Goal: Browse casually

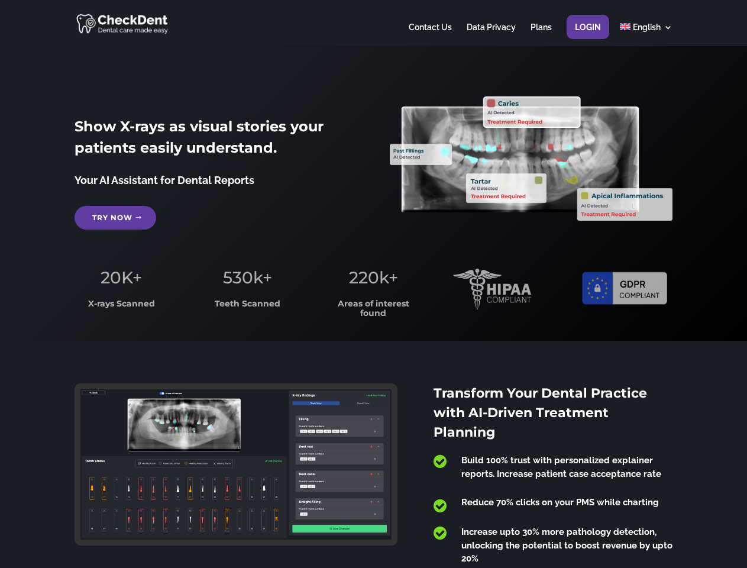
click at [373, 284] on span "220k+" at bounding box center [373, 277] width 49 height 20
click at [373, 23] on div at bounding box center [374, 23] width 598 height 46
click at [373, 284] on span "220k+" at bounding box center [373, 277] width 49 height 20
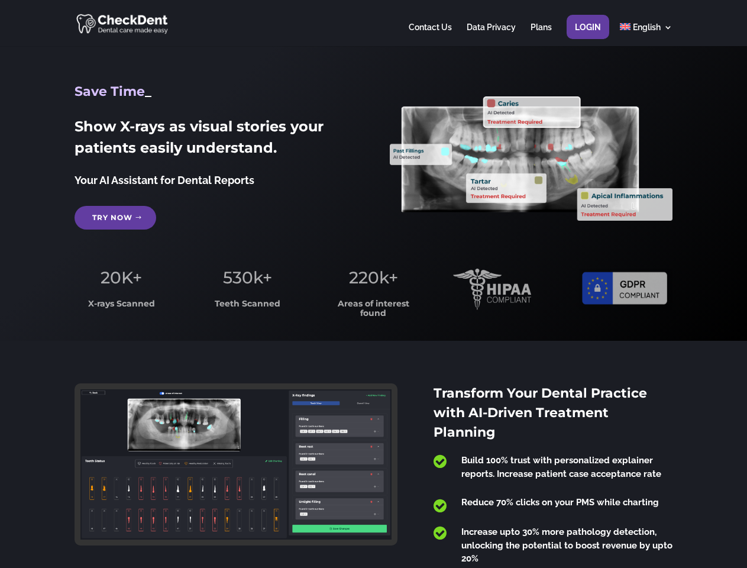
click at [373, 23] on div at bounding box center [374, 23] width 598 height 46
